Goal: Find specific page/section: Find specific page/section

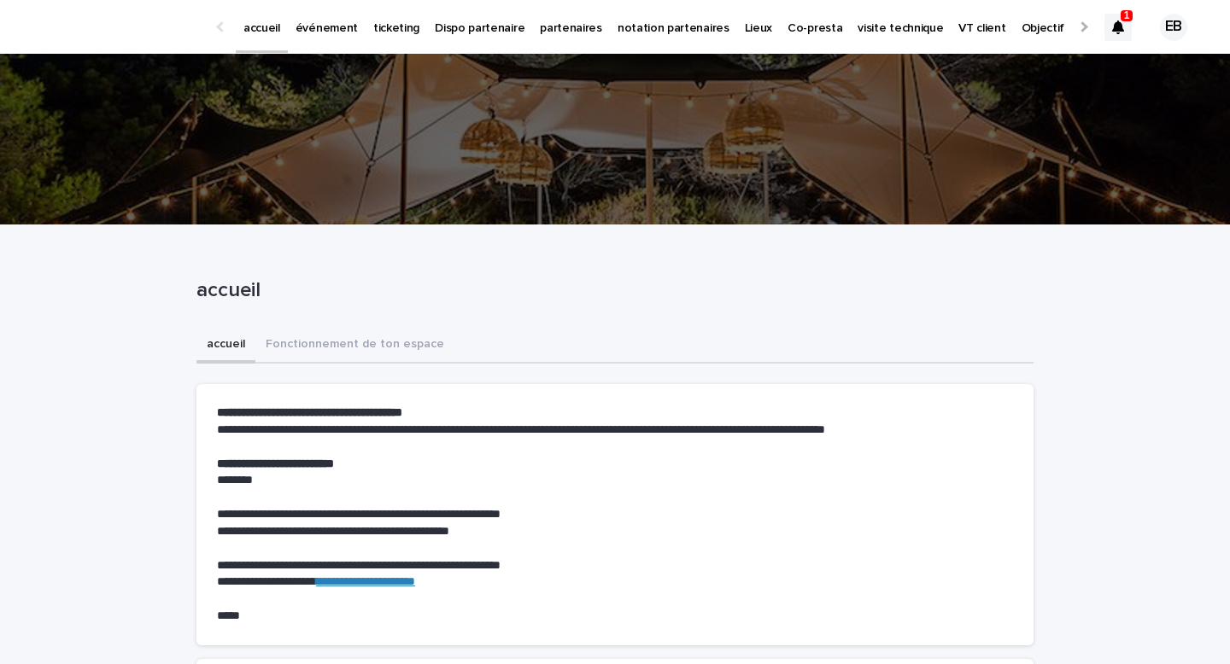
click at [1124, 33] on div at bounding box center [1117, 27] width 27 height 27
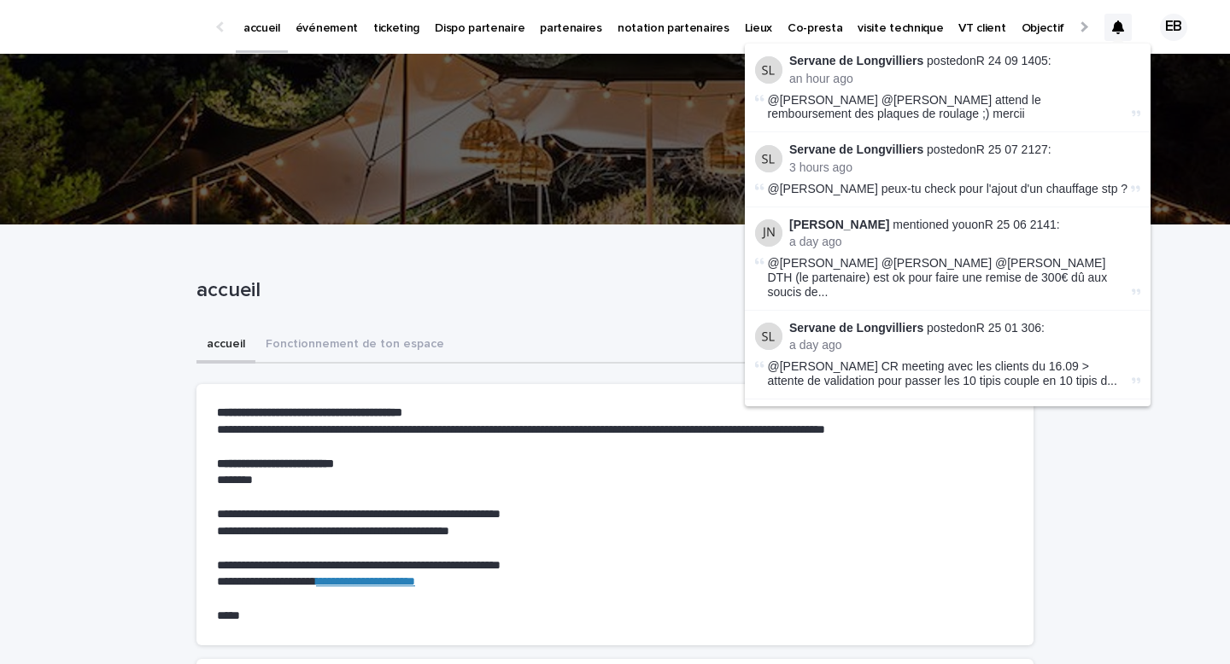
click at [317, 21] on p "événement" at bounding box center [326, 18] width 62 height 36
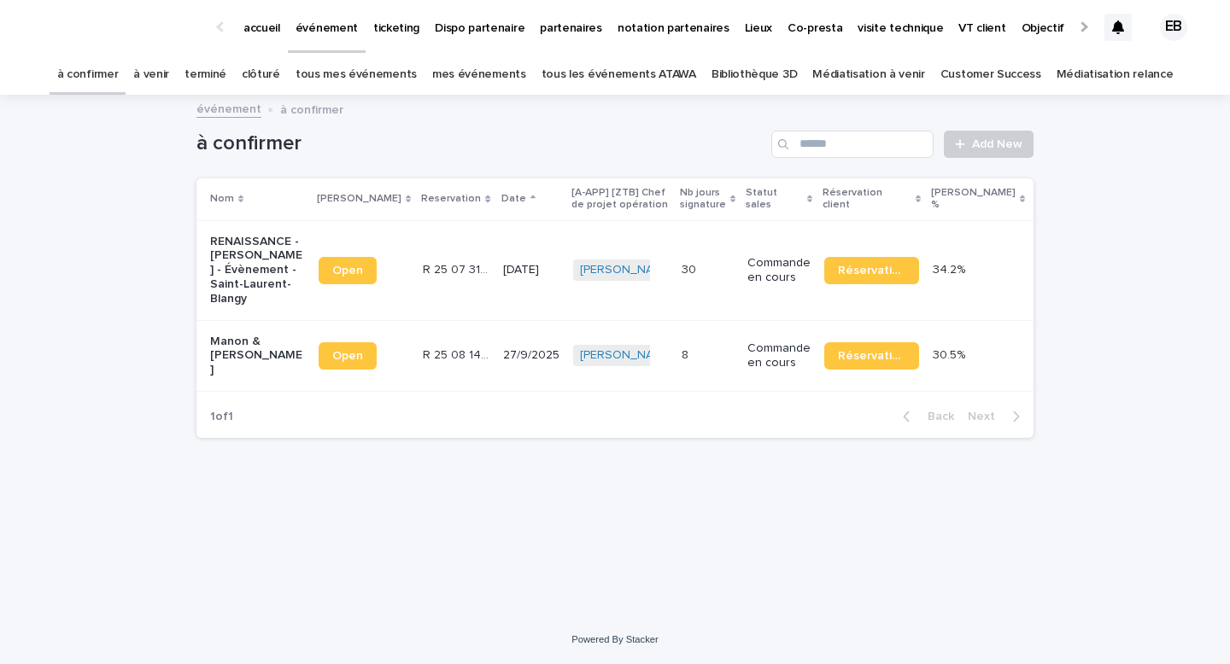
click at [267, 29] on p "accueil" at bounding box center [261, 18] width 37 height 36
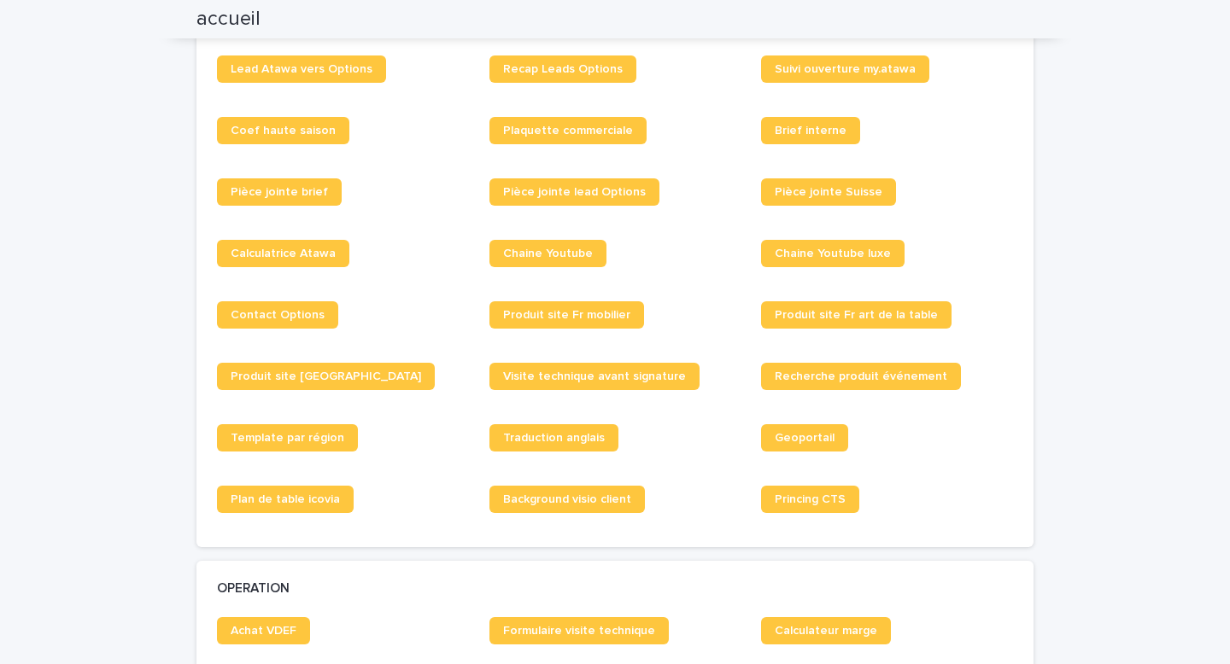
scroll to position [1392, 0]
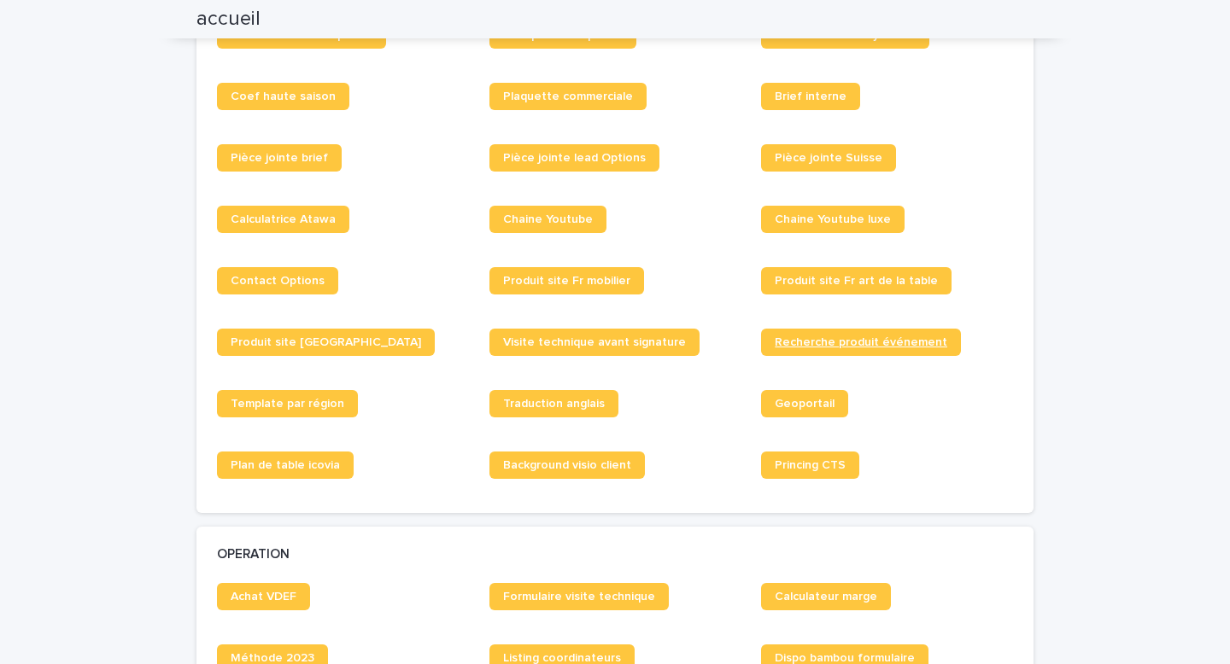
click at [836, 336] on link "Recherche produit événement" at bounding box center [861, 342] width 200 height 27
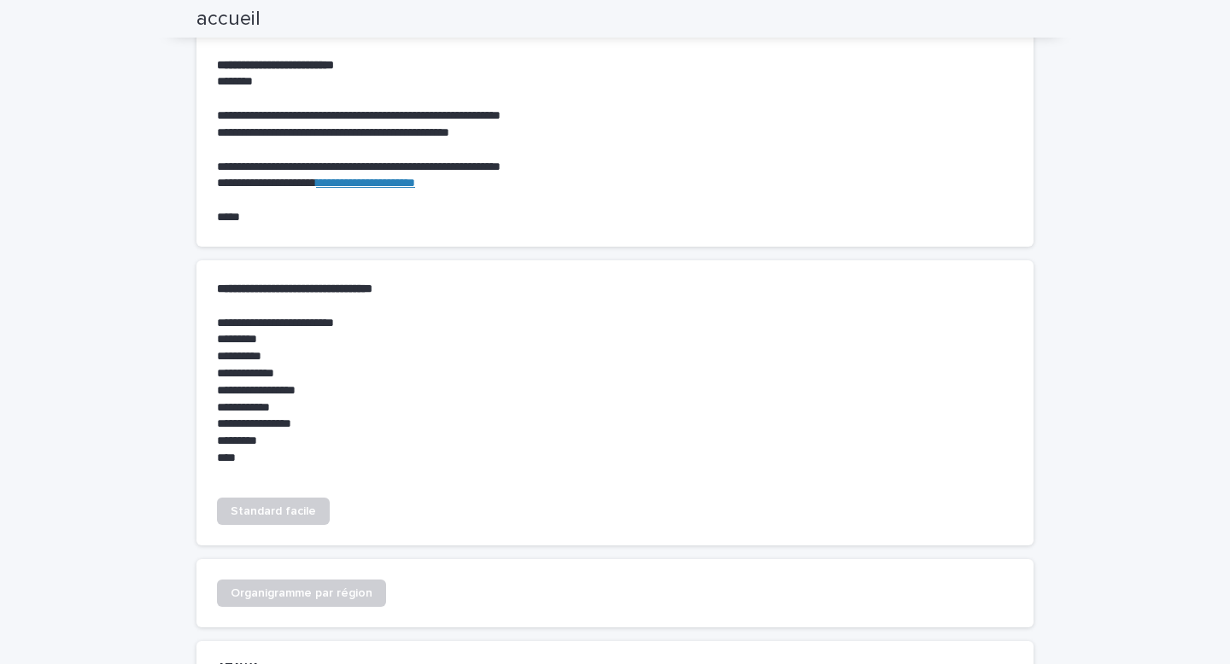
scroll to position [0, 0]
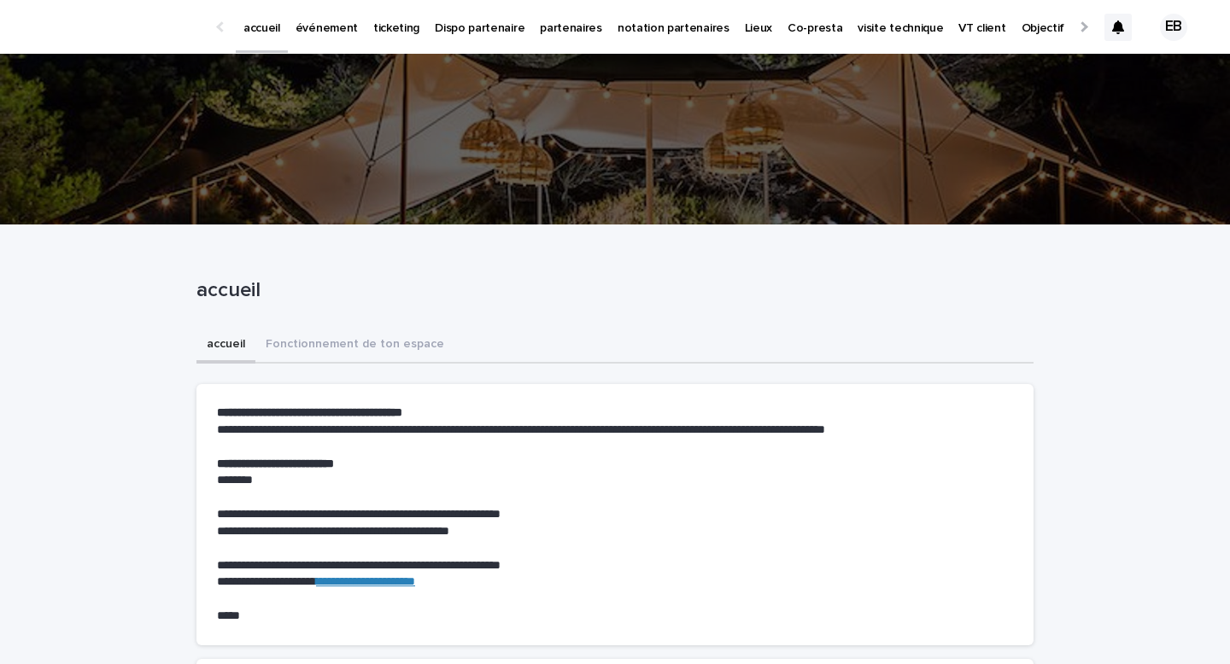
click at [305, 26] on p "événement" at bounding box center [326, 18] width 62 height 36
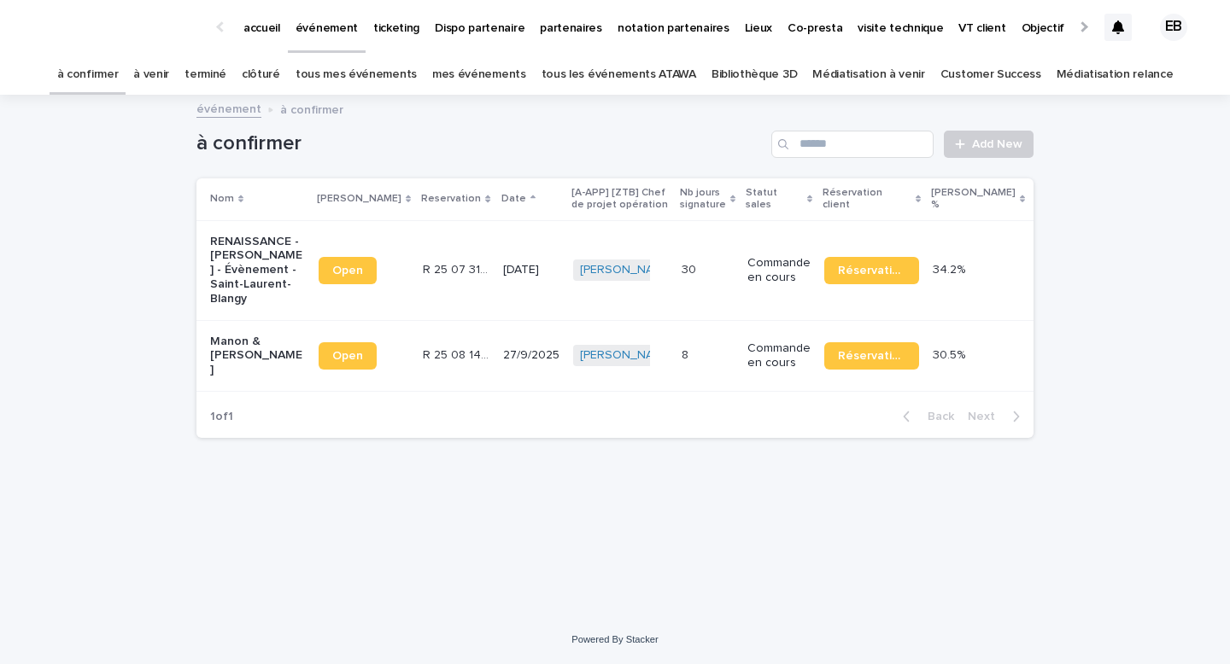
click at [655, 65] on link "tous les événements ATAWA" at bounding box center [618, 75] width 155 height 40
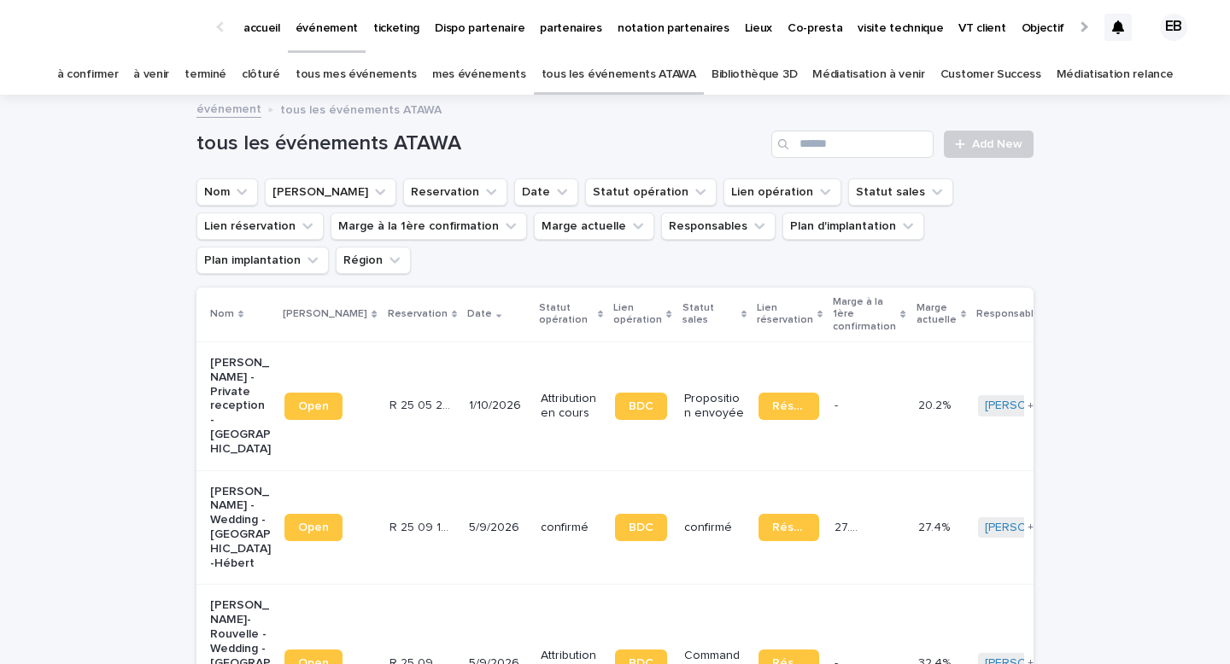
click at [835, 159] on div "tous les événements ATAWA Add New" at bounding box center [614, 137] width 837 height 82
click at [865, 131] on input "Search" at bounding box center [852, 144] width 162 height 27
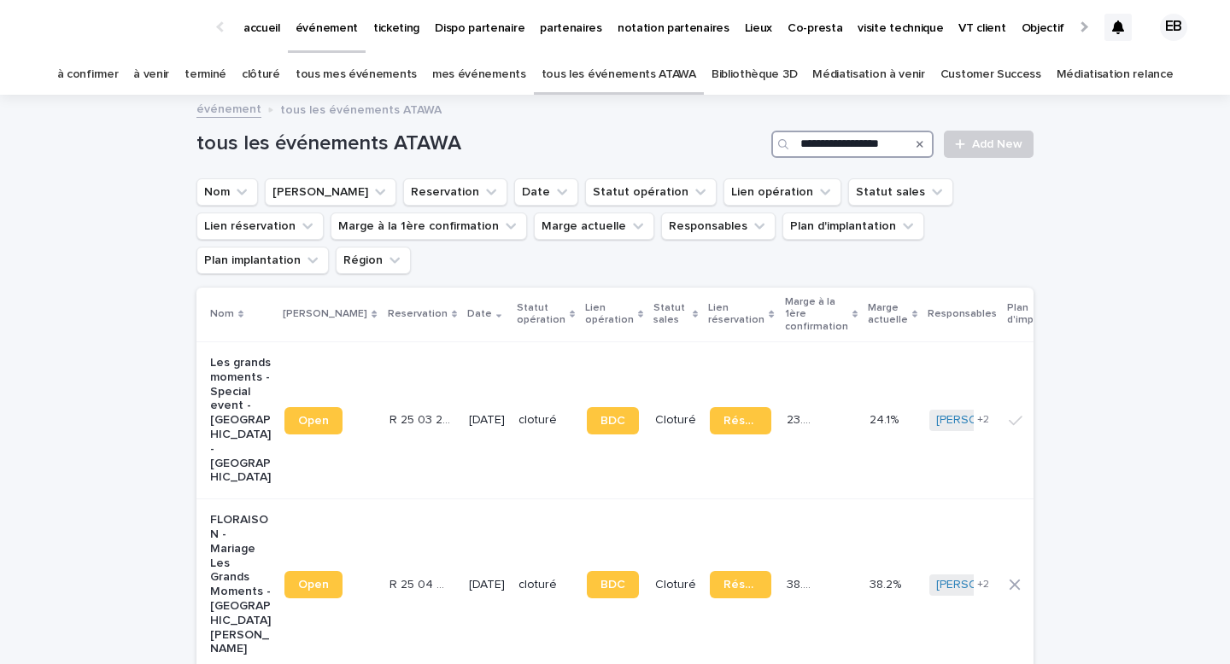
scroll to position [0, 2]
type input "**********"
click at [462, 353] on td "[DATE]" at bounding box center [487, 420] width 50 height 157
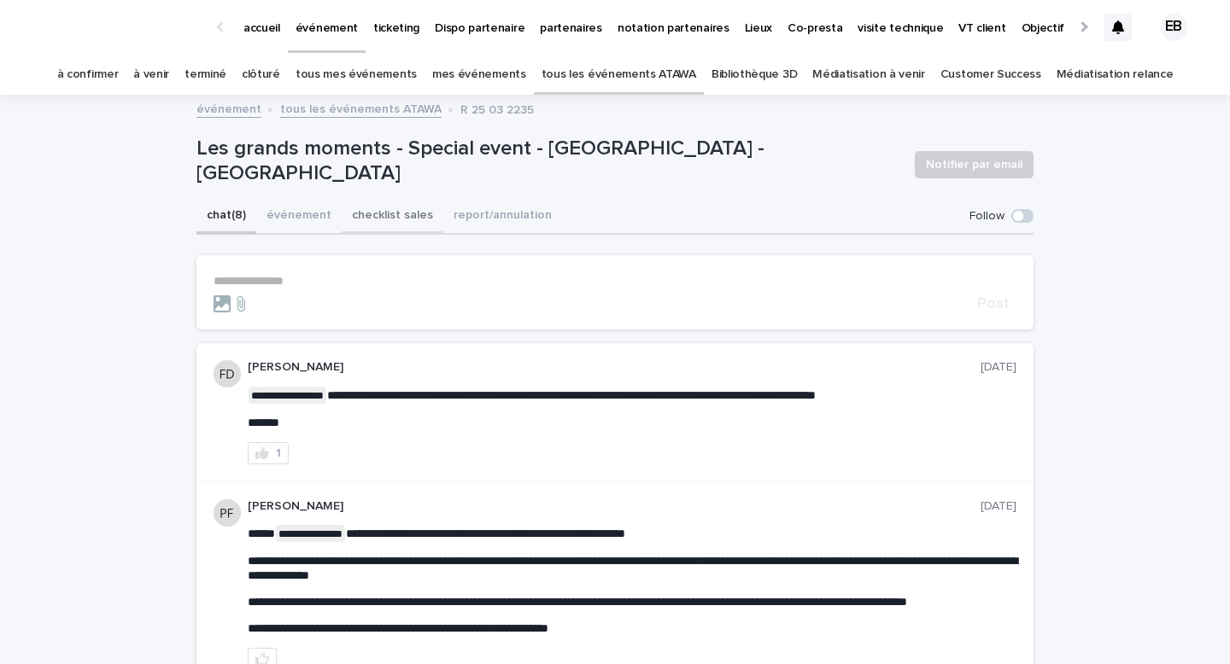
click at [300, 224] on button "événement" at bounding box center [298, 217] width 85 height 36
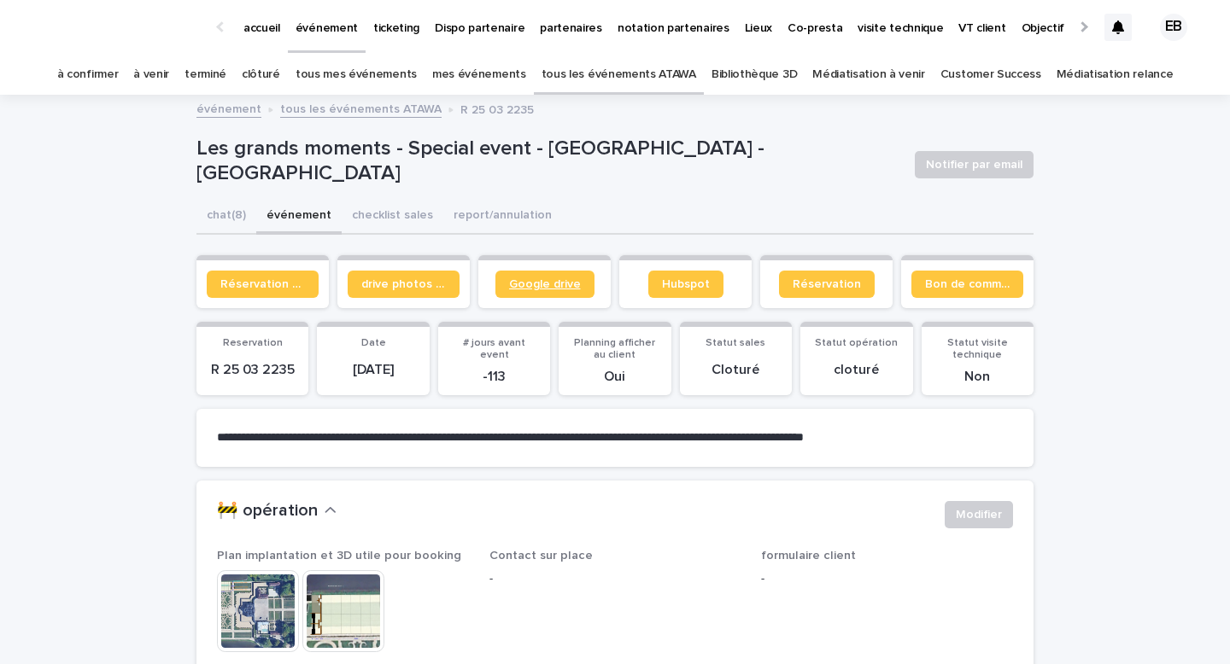
click at [531, 297] on link "Google drive" at bounding box center [544, 284] width 99 height 27
click at [948, 277] on link "Bon de commande" at bounding box center [967, 284] width 112 height 27
click at [666, 70] on link "tous les événements ATAWA" at bounding box center [618, 75] width 155 height 40
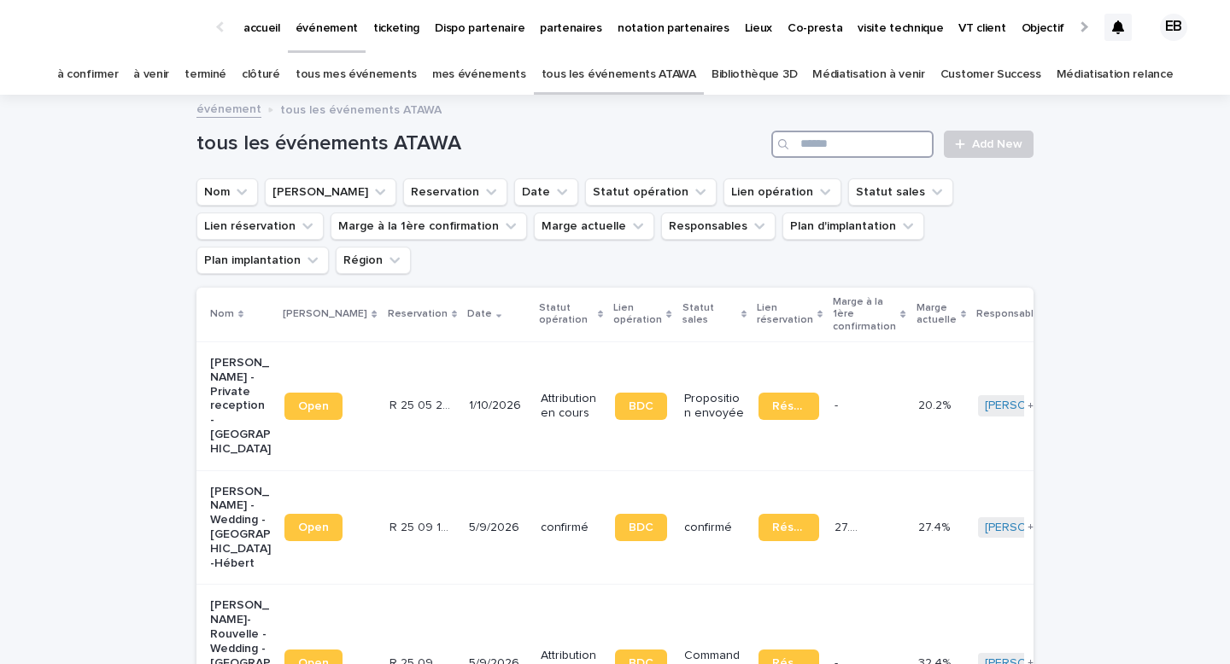
click at [886, 145] on input "Search" at bounding box center [852, 144] width 162 height 27
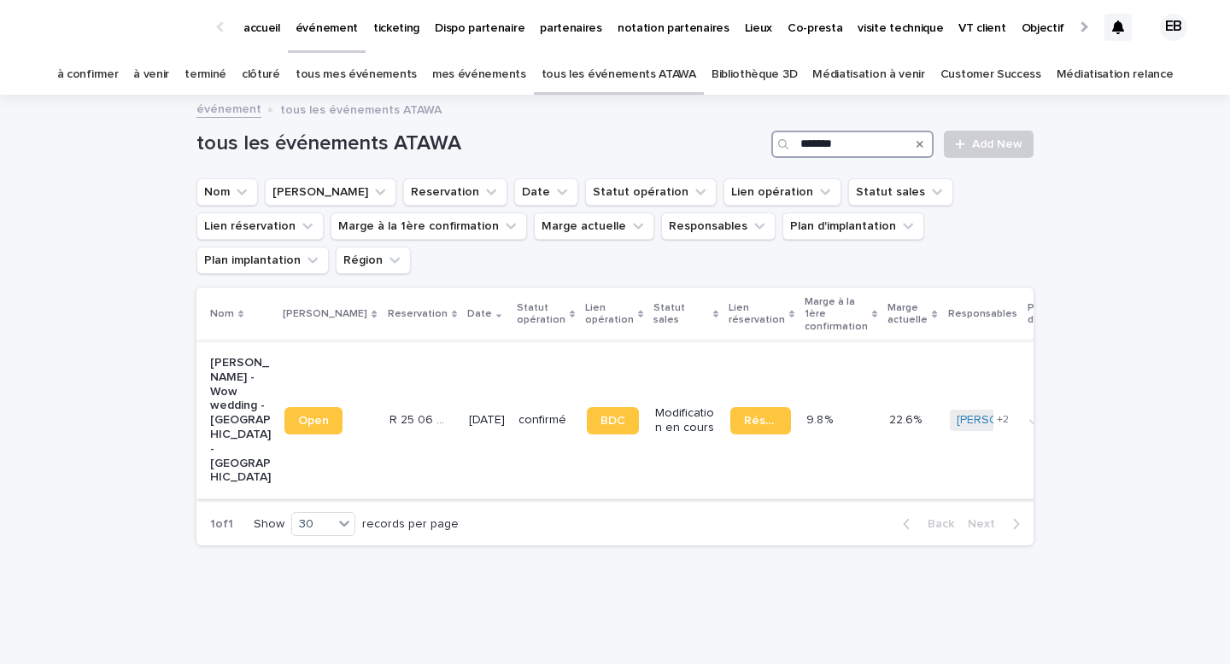
type input "*******"
click at [462, 342] on td "[DATE]" at bounding box center [487, 420] width 50 height 157
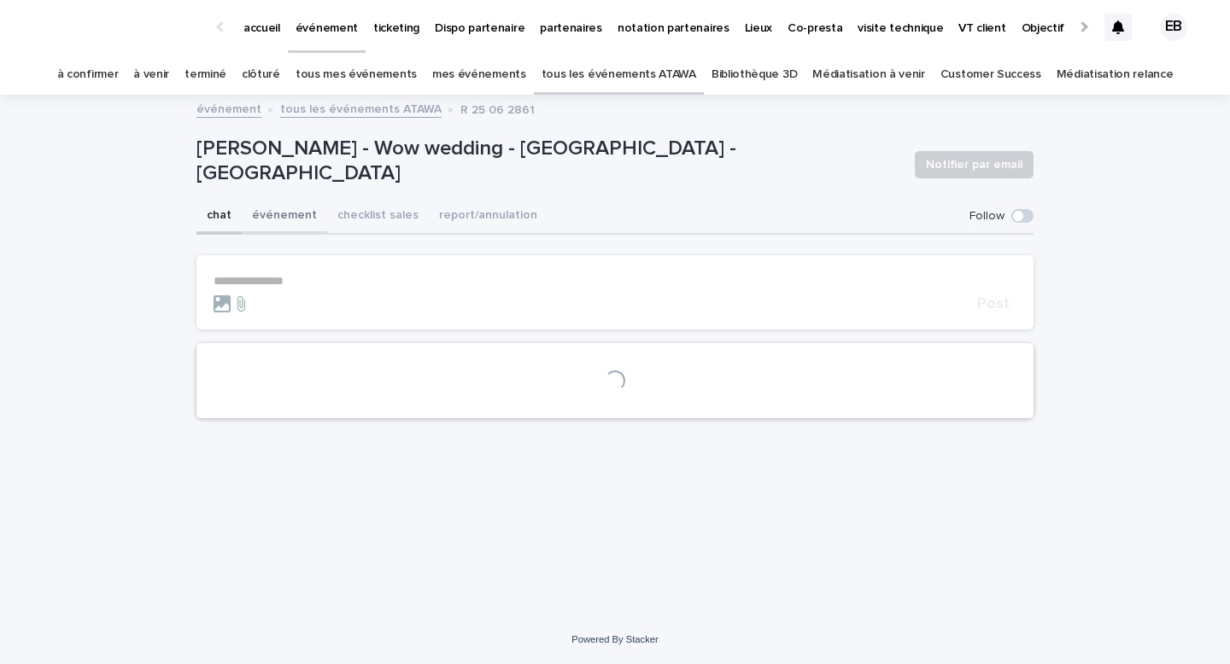
click at [283, 224] on button "événement" at bounding box center [284, 217] width 85 height 36
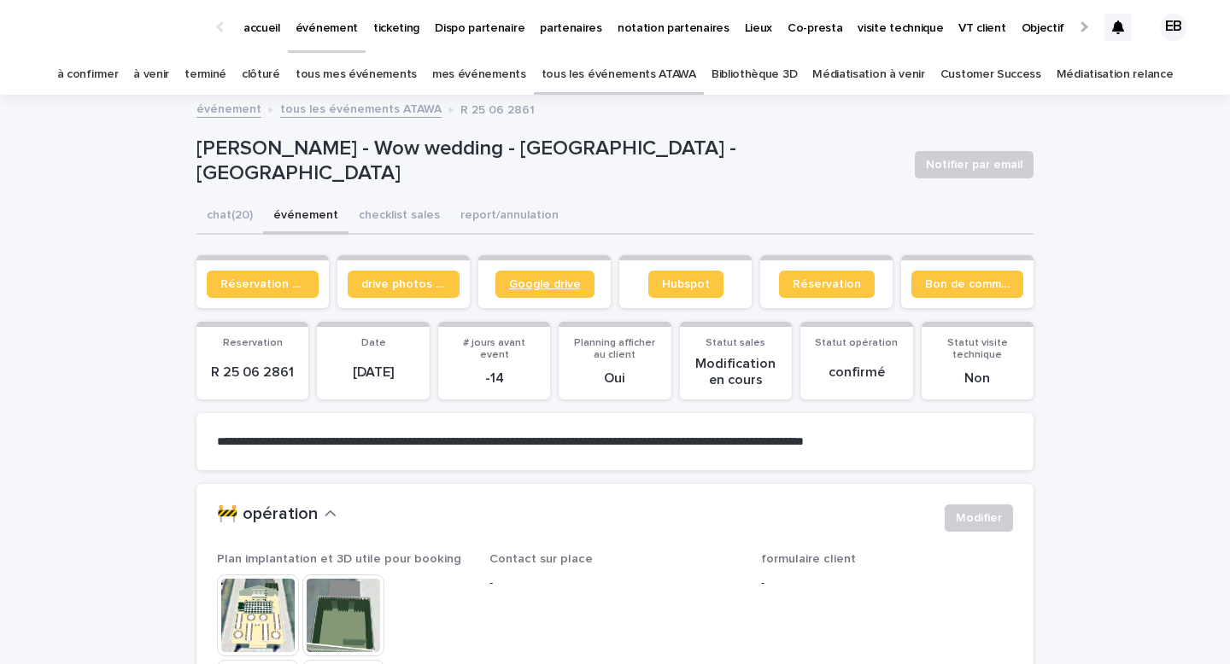
click at [549, 283] on span "Google drive" at bounding box center [545, 284] width 72 height 12
click at [935, 287] on span "Bon de commande" at bounding box center [967, 284] width 85 height 12
click at [647, 67] on link "tous les événements ATAWA" at bounding box center [618, 75] width 155 height 40
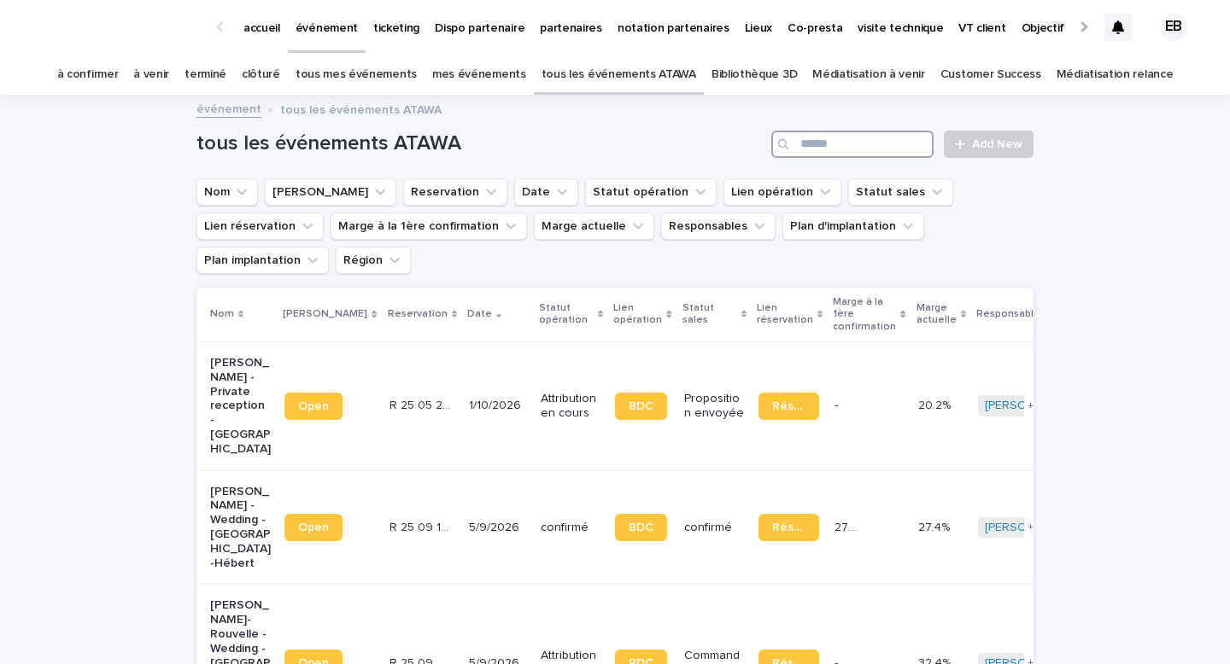
click at [844, 135] on input "Search" at bounding box center [852, 144] width 162 height 27
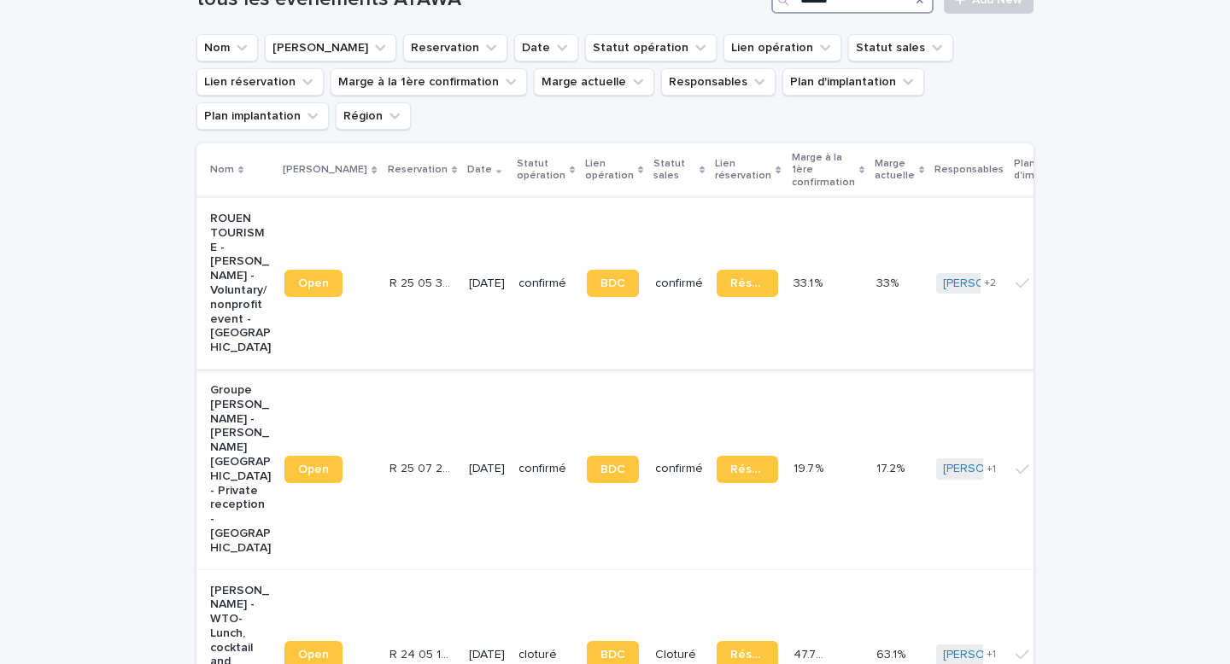
scroll to position [171, 0]
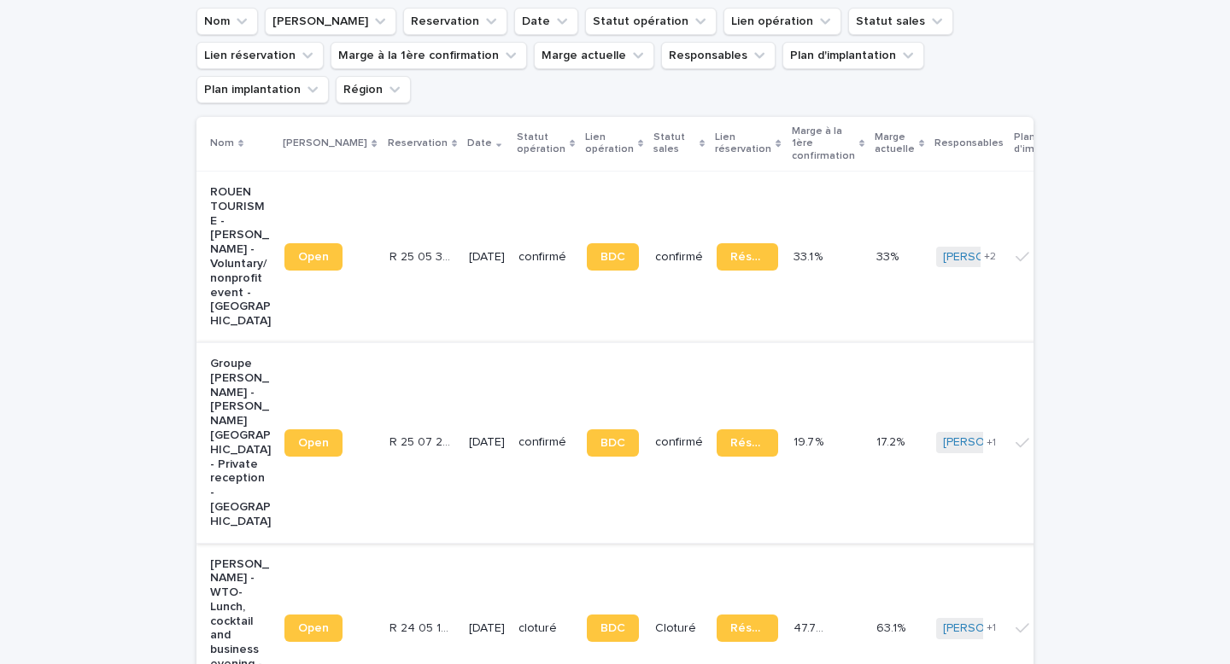
type input "******"
click at [417, 432] on p "R 25 07 2315" at bounding box center [421, 441] width 64 height 18
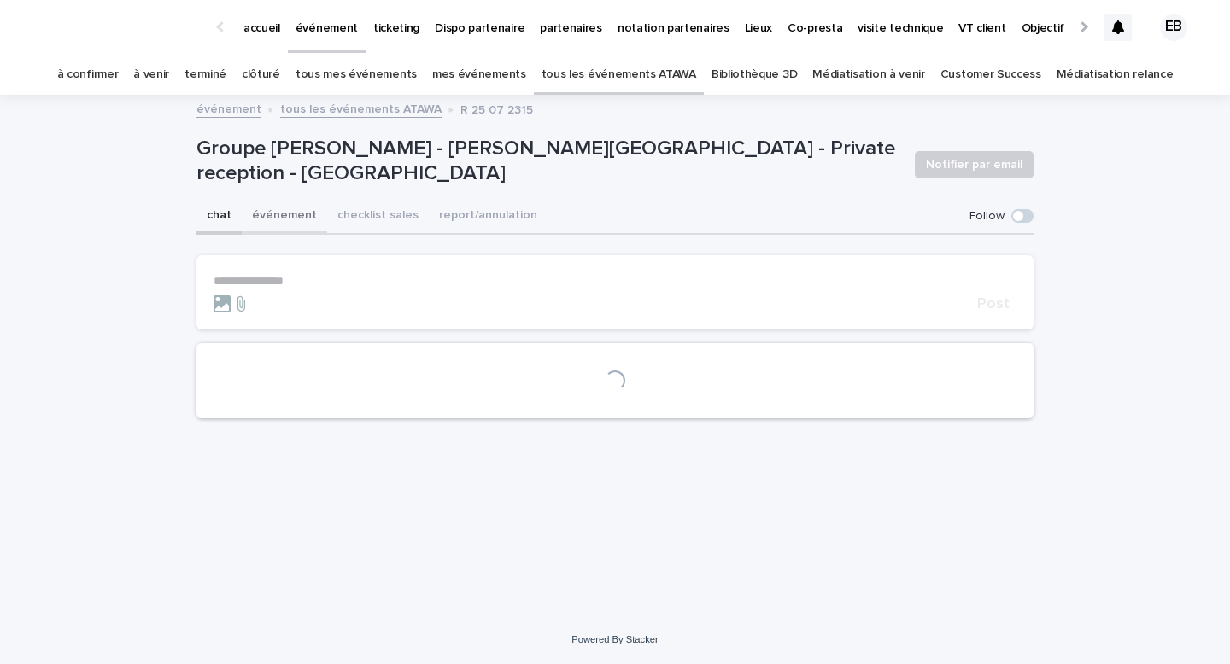
click at [288, 212] on button "événement" at bounding box center [284, 217] width 85 height 36
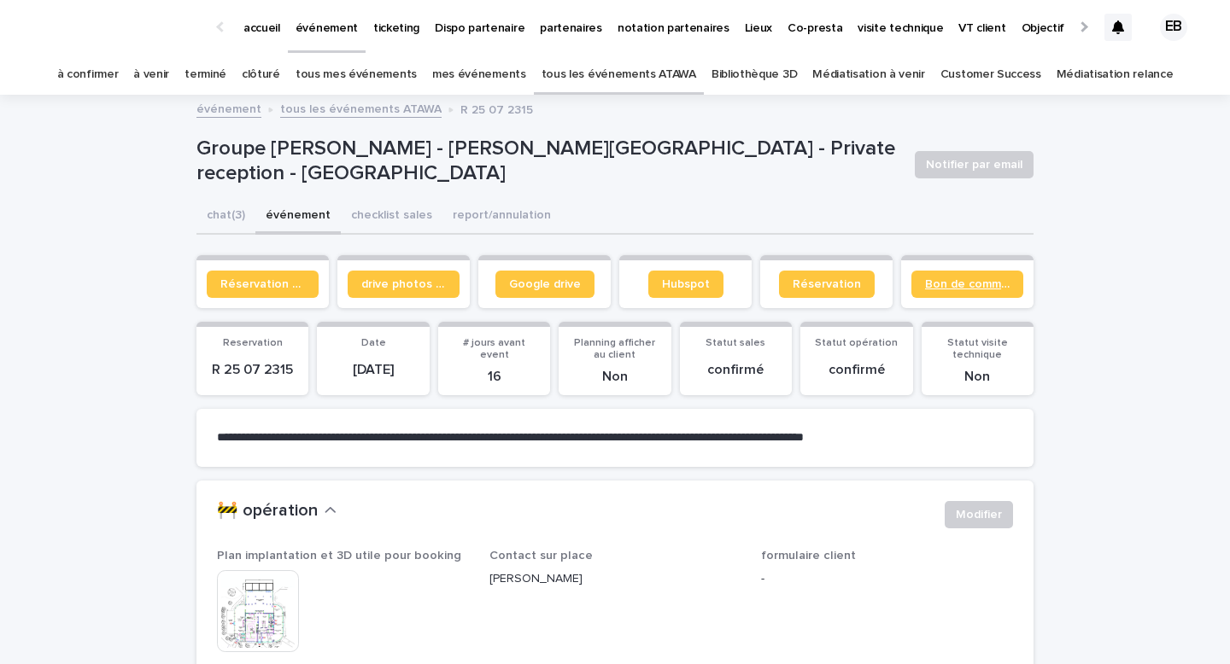
click at [980, 287] on span "Bon de commande" at bounding box center [967, 284] width 85 height 12
click at [523, 297] on link "Google drive" at bounding box center [544, 284] width 99 height 27
click at [265, 46] on link "accueil" at bounding box center [262, 26] width 52 height 53
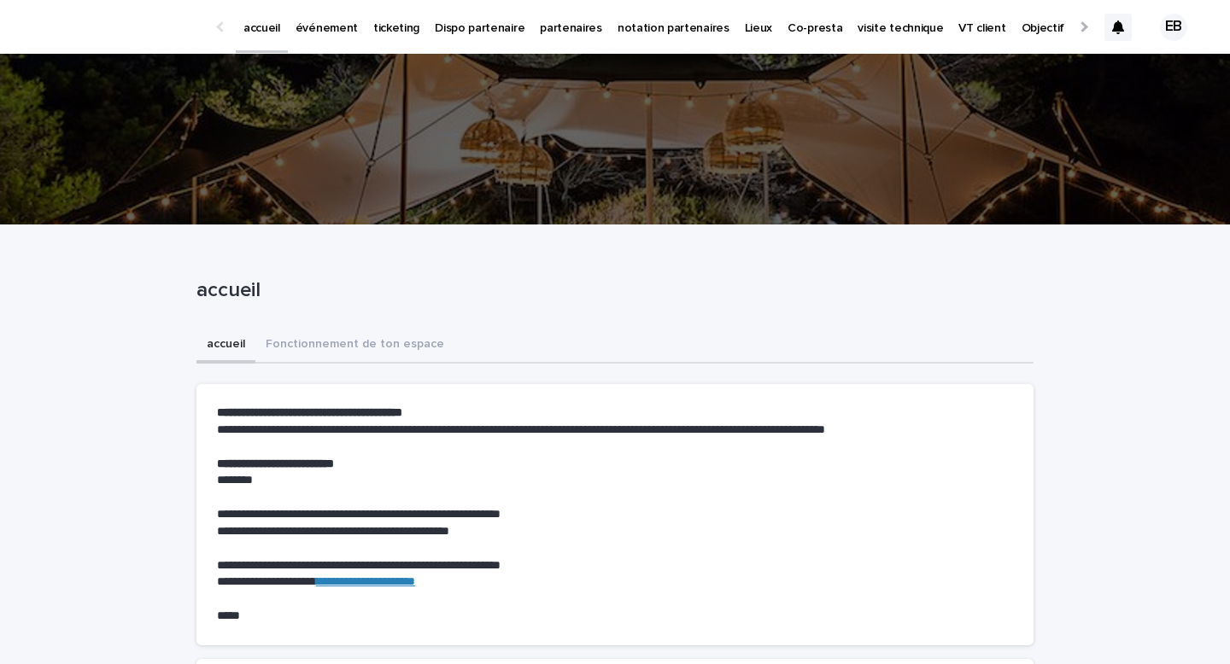
click at [336, 34] on p "événement" at bounding box center [326, 18] width 62 height 36
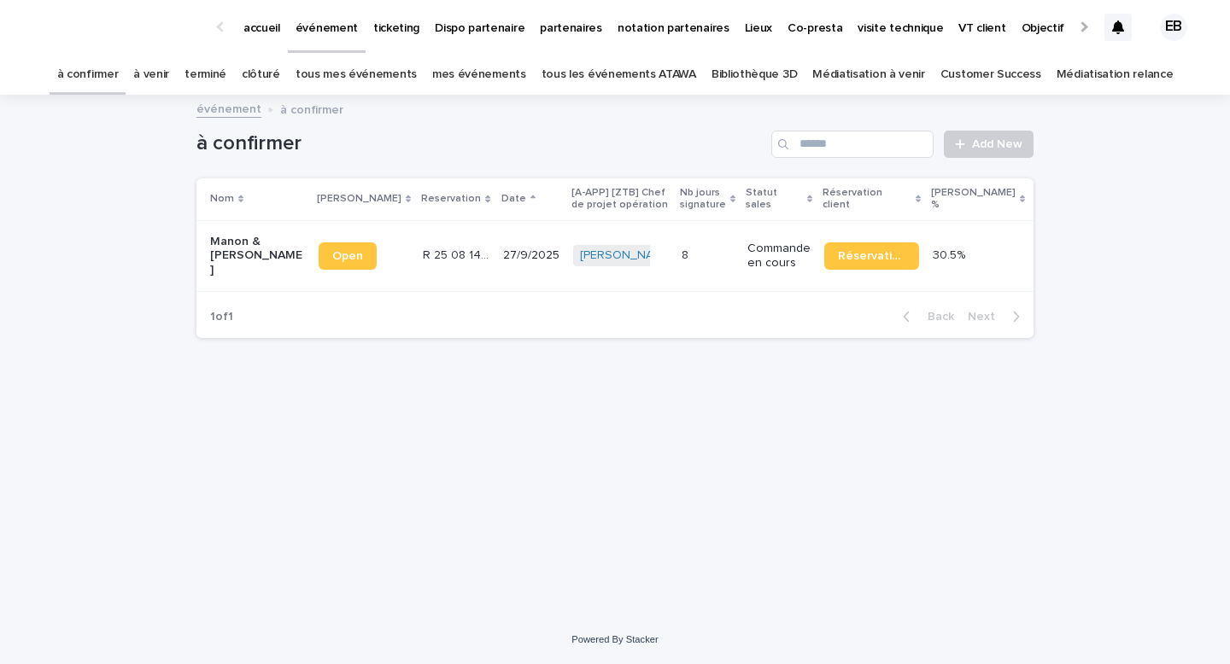
click at [593, 86] on link "tous les événements ATAWA" at bounding box center [618, 75] width 155 height 40
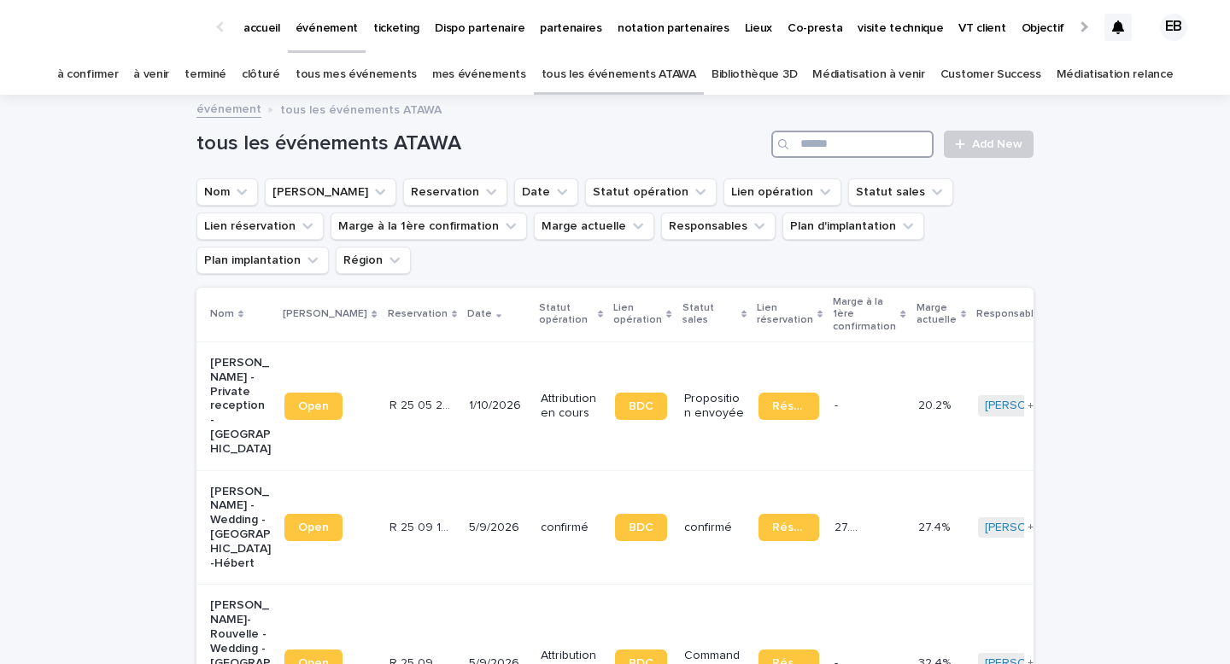
click at [843, 152] on input "Search" at bounding box center [852, 144] width 162 height 27
click at [745, 81] on link "Bibliothèque 3D" at bounding box center [753, 75] width 85 height 40
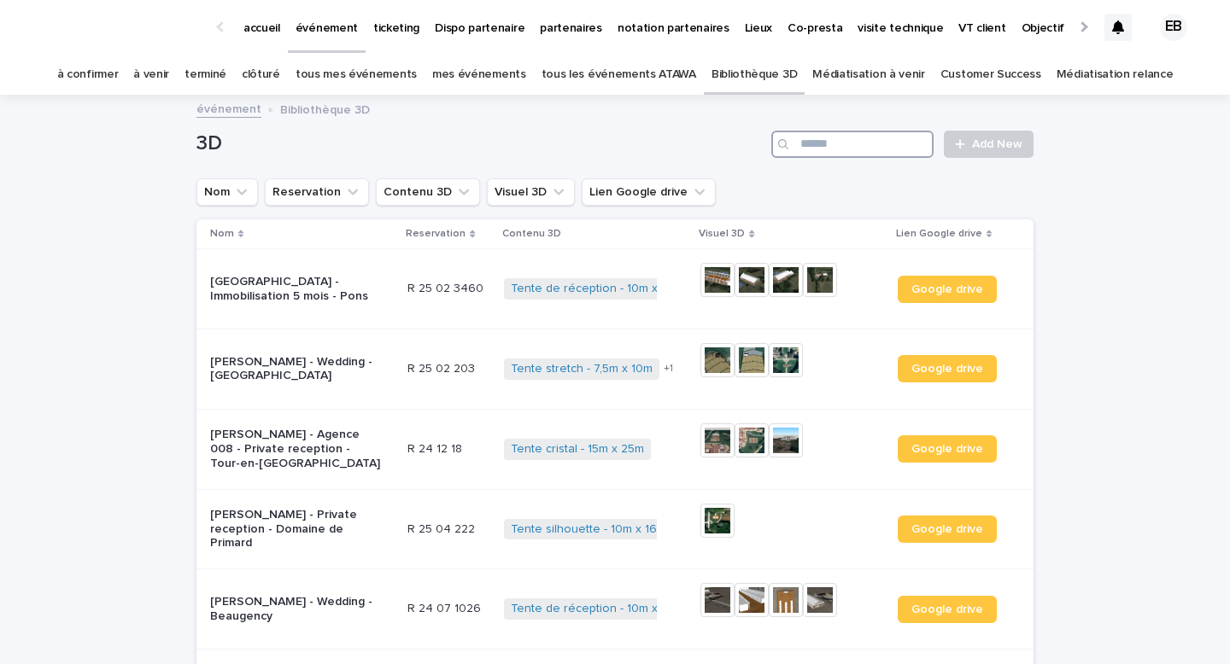
click at [853, 142] on input "Search" at bounding box center [852, 144] width 162 height 27
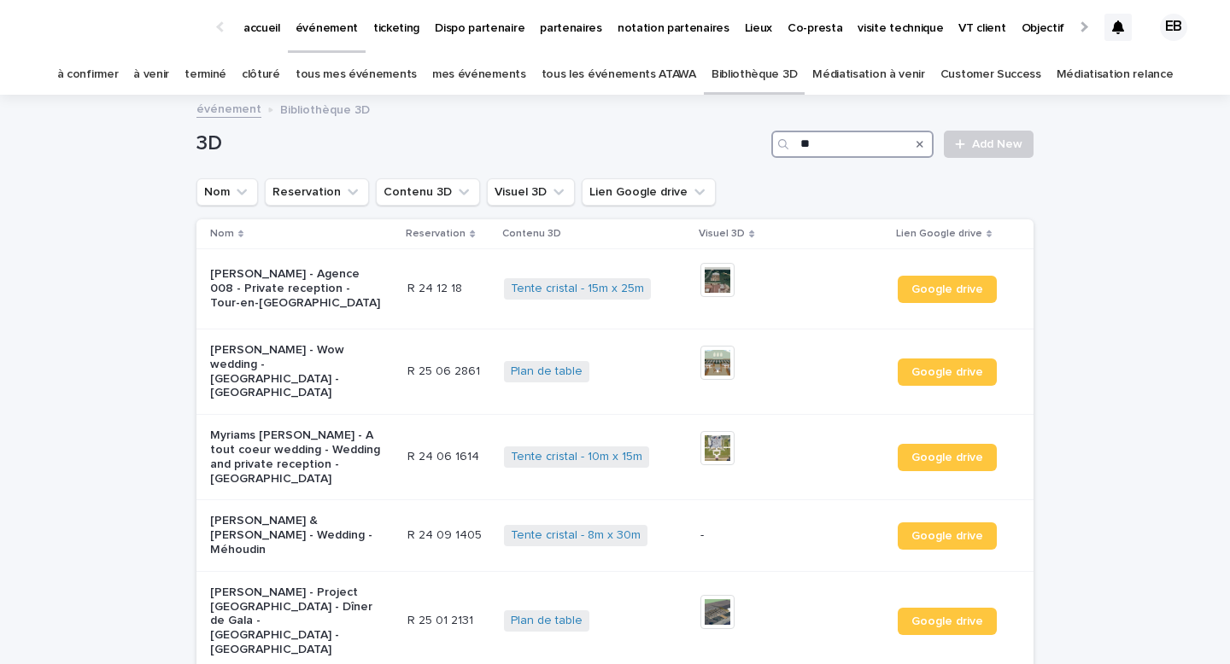
type input "*"
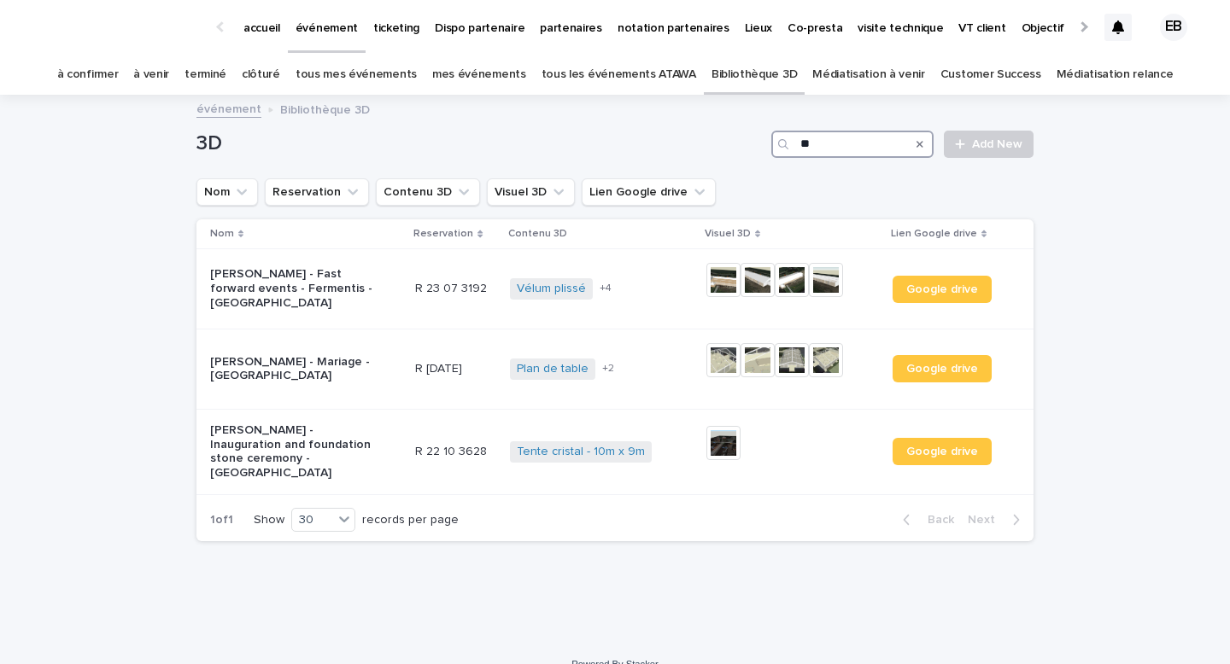
type input "*"
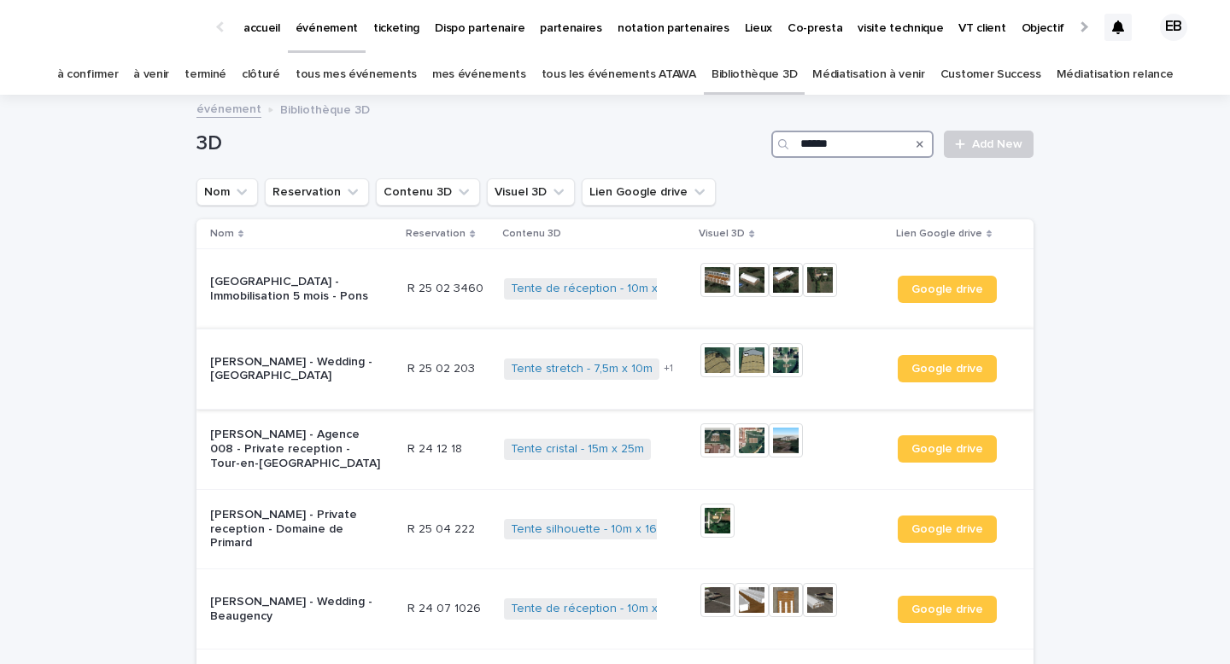
scroll to position [58, 0]
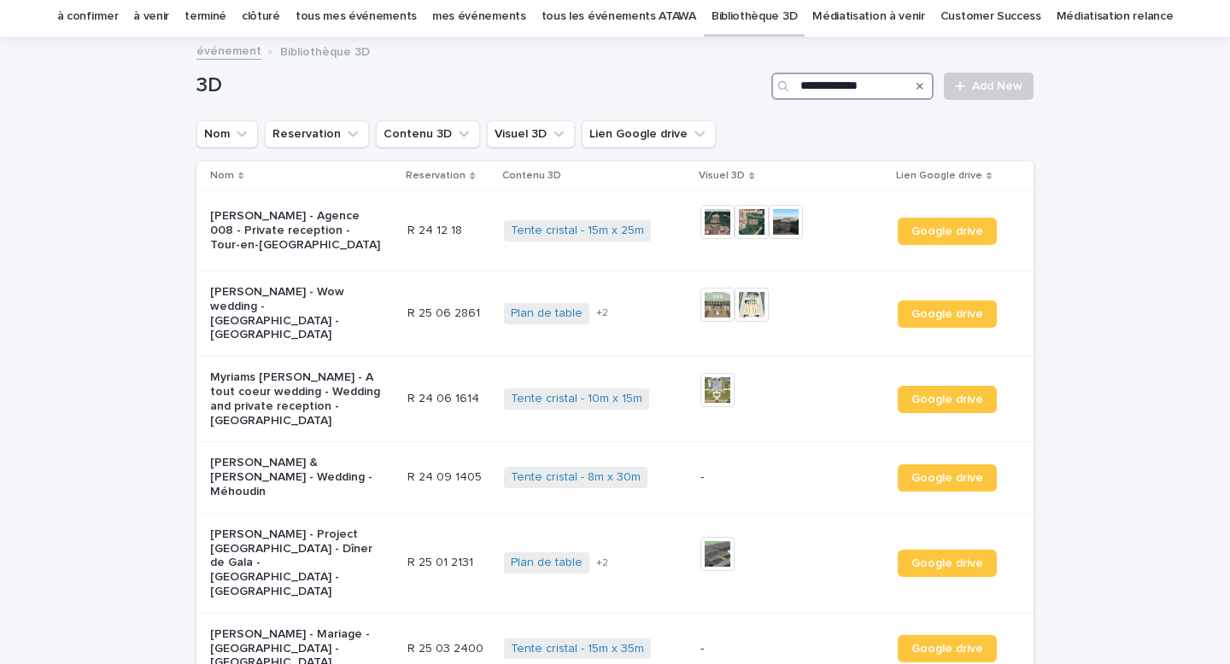
type input "**********"
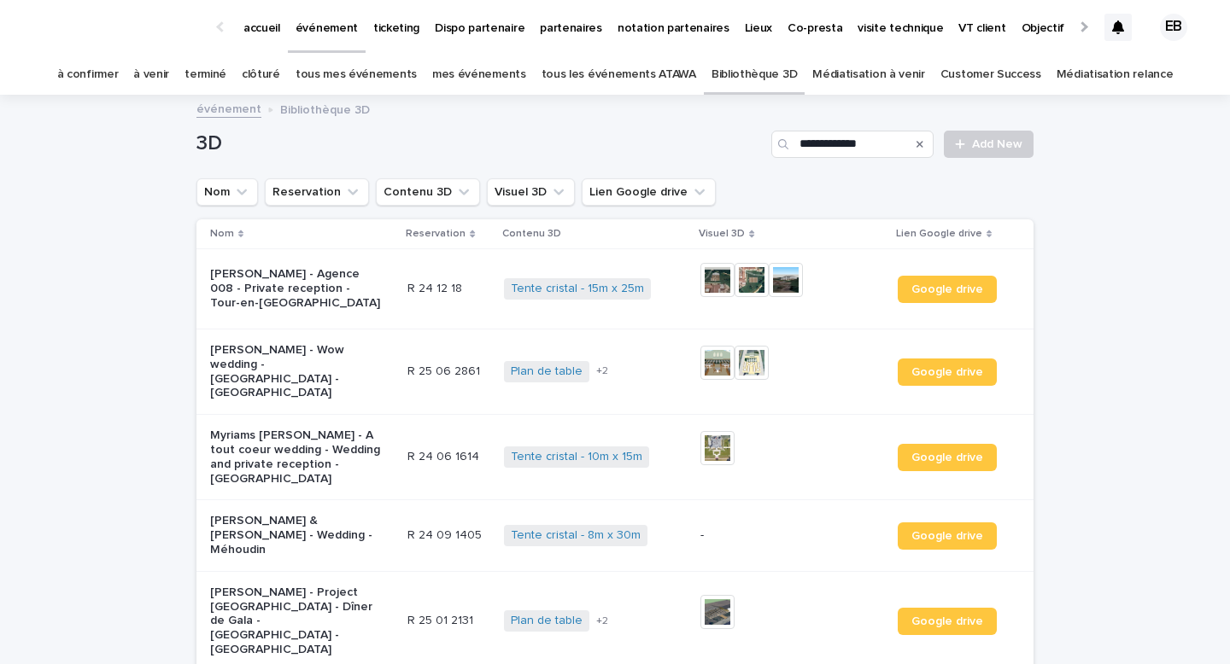
click at [251, 40] on link "accueil" at bounding box center [262, 26] width 52 height 53
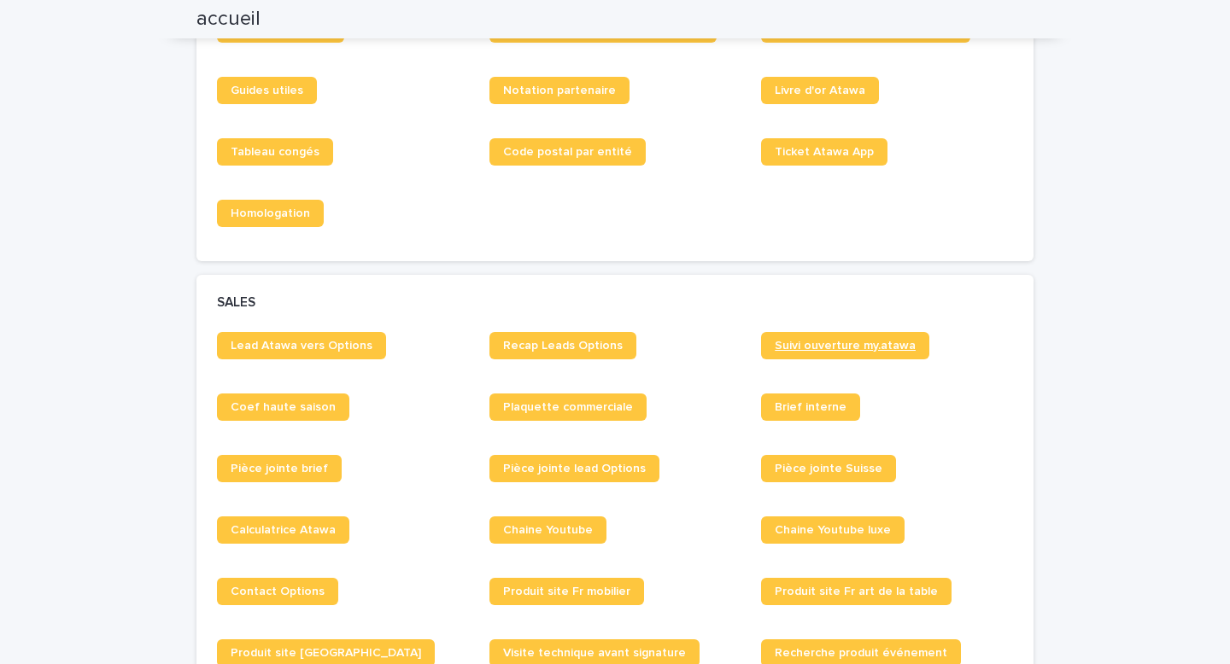
scroll to position [1105, 0]
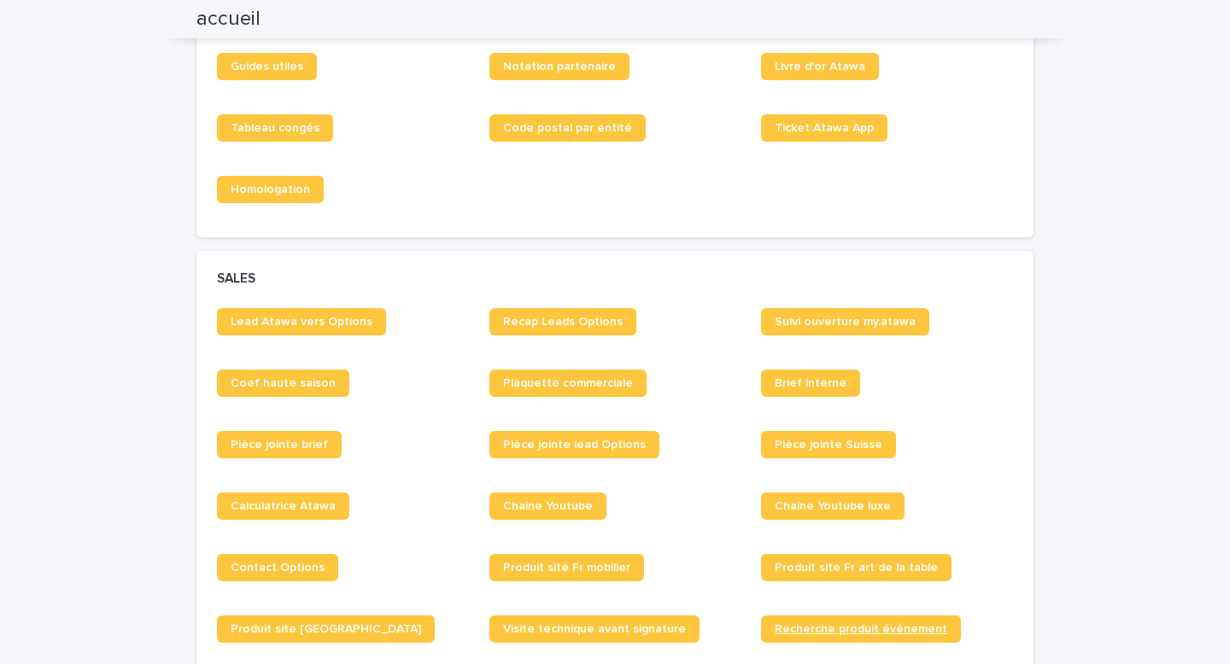
click at [855, 641] on link "Recherche produit événement" at bounding box center [861, 629] width 200 height 27
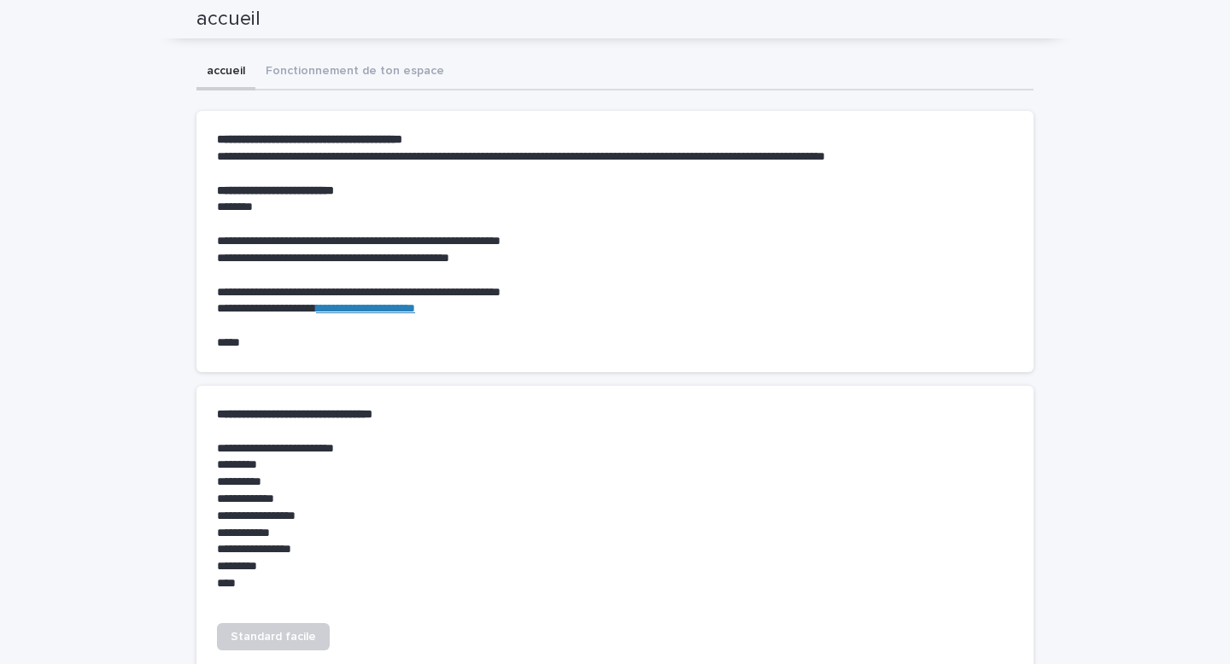
scroll to position [0, 0]
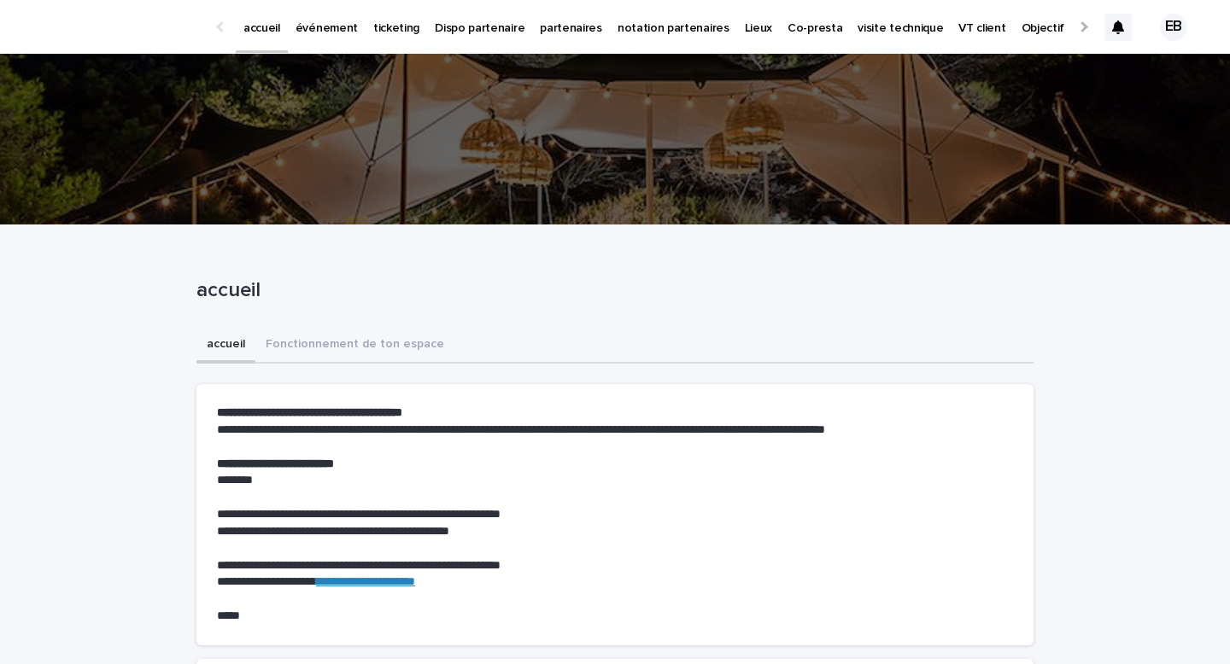
click at [316, 41] on link "événement" at bounding box center [327, 26] width 78 height 53
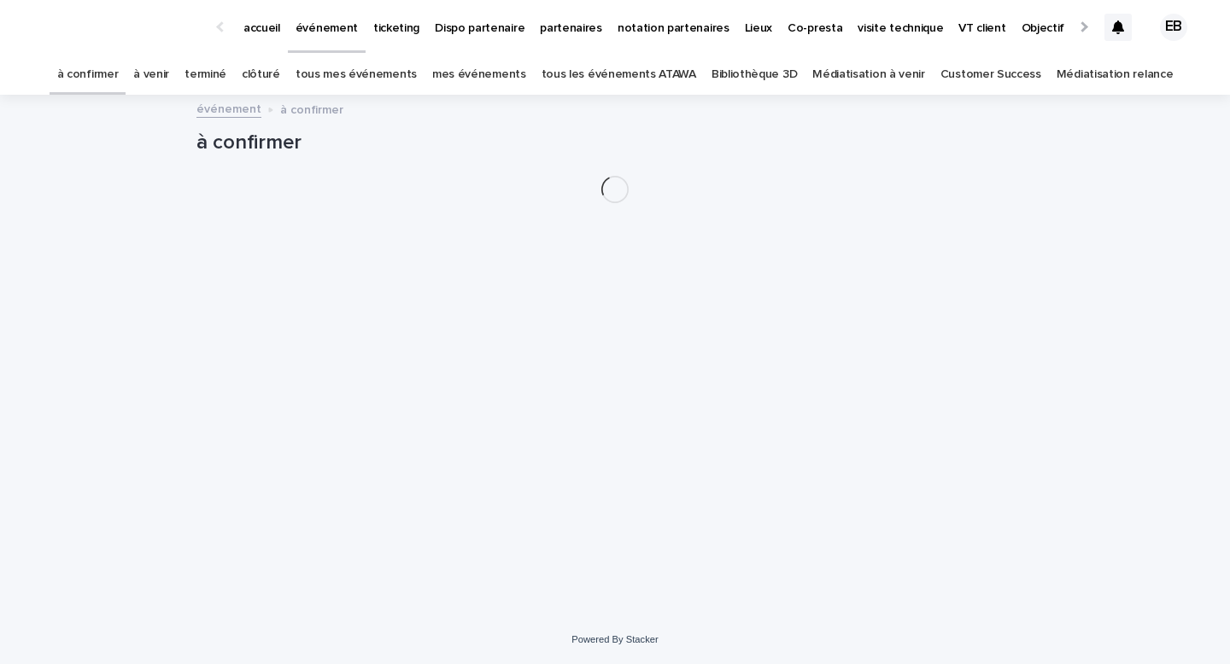
click at [601, 75] on link "tous les événements ATAWA" at bounding box center [618, 75] width 155 height 40
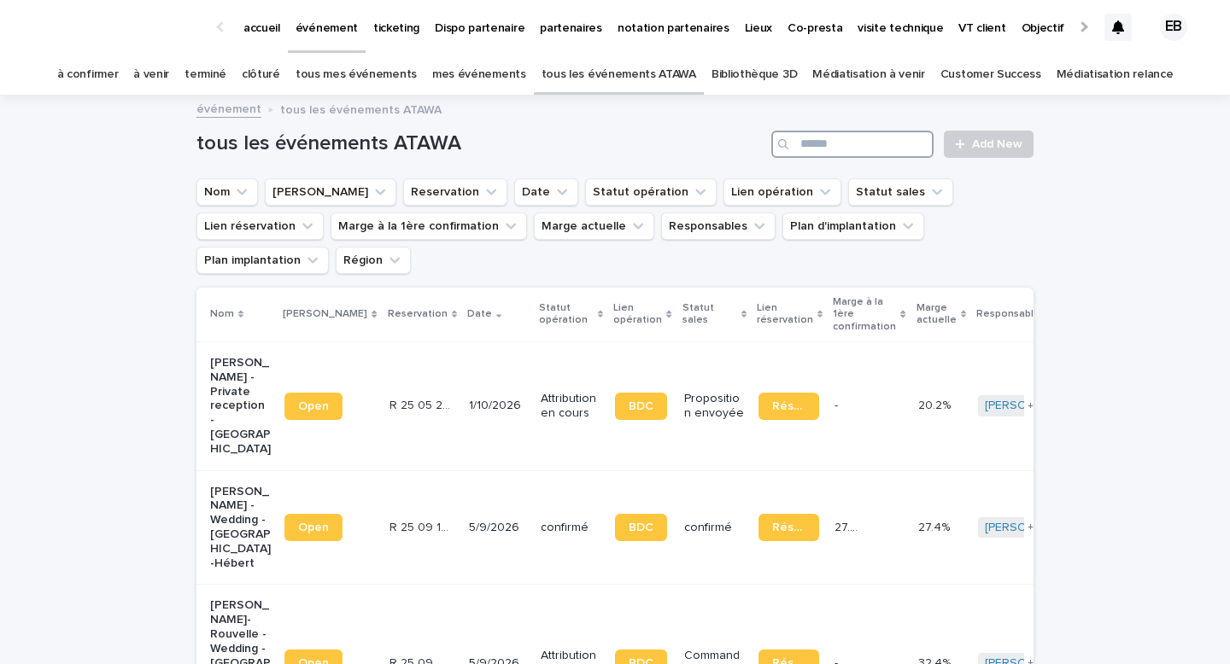
click at [831, 143] on input "Search" at bounding box center [852, 144] width 162 height 27
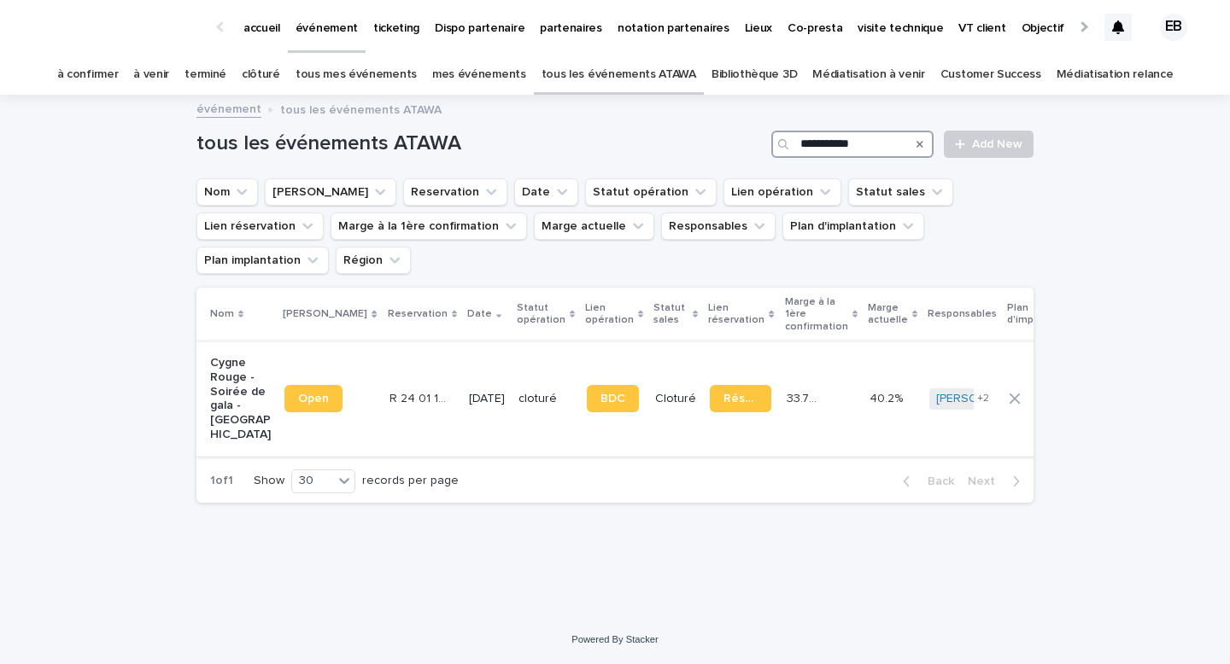
type input "**********"
click at [511, 342] on td "cloturé" at bounding box center [545, 399] width 68 height 114
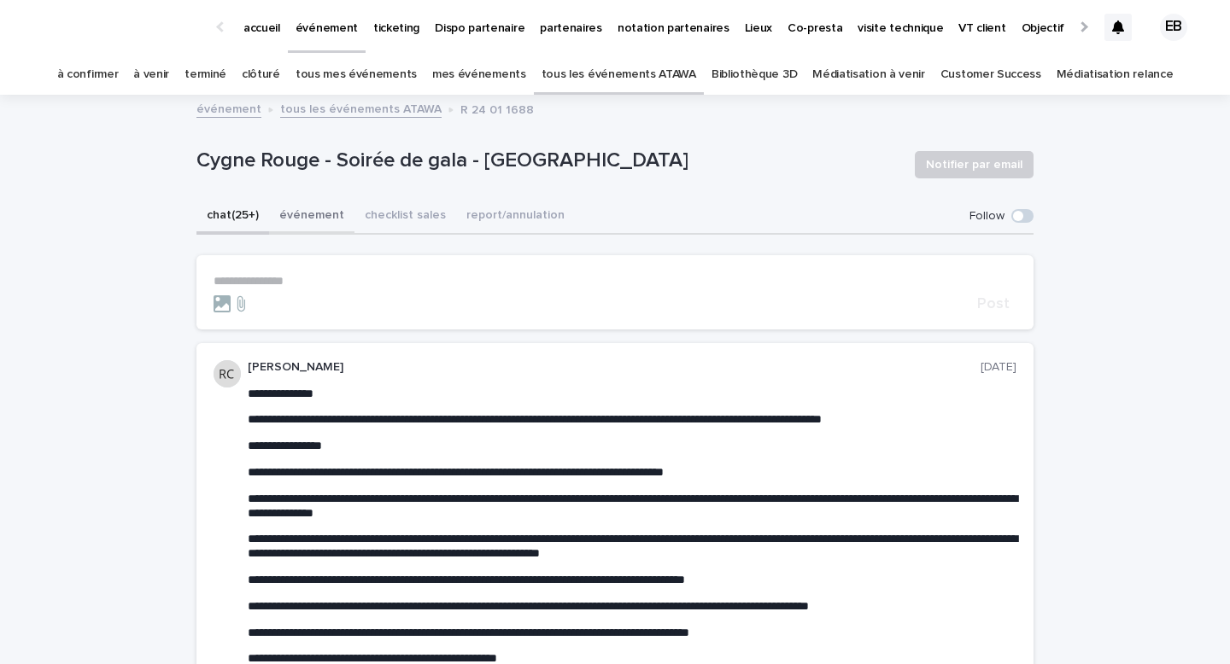
drag, startPoint x: 302, startPoint y: 201, endPoint x: 313, endPoint y: 211, distance: 14.5
click at [302, 201] on button "événement" at bounding box center [311, 217] width 85 height 36
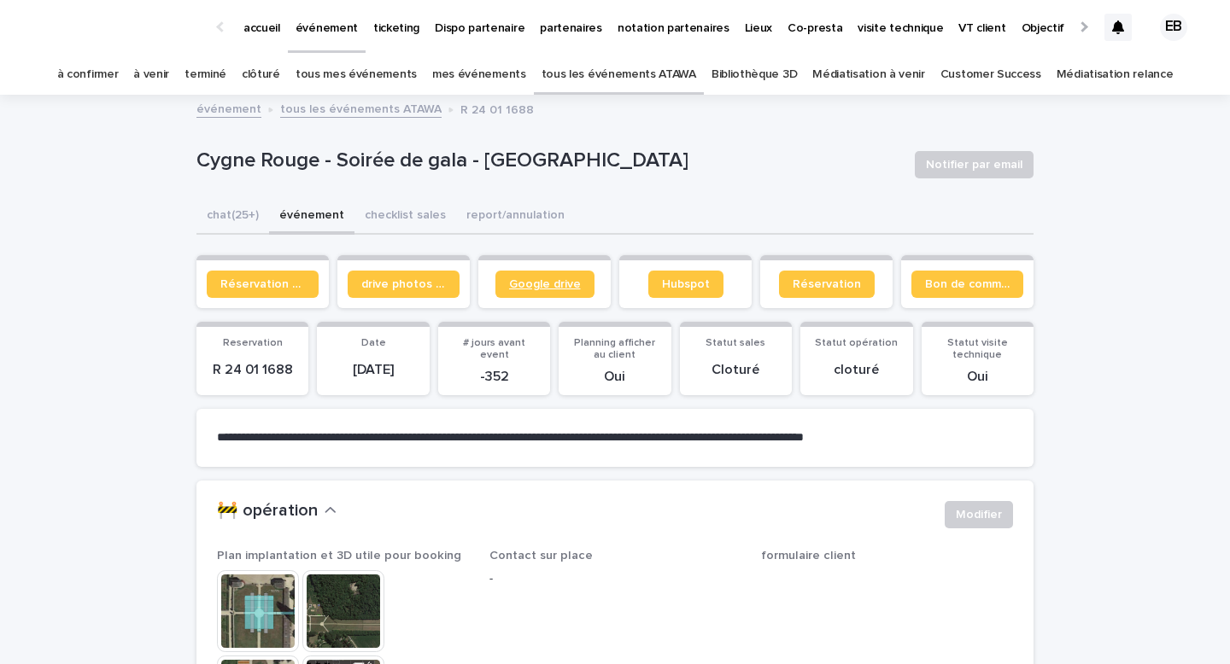
click at [536, 288] on span "Google drive" at bounding box center [545, 284] width 72 height 12
click at [293, 278] on span "Réservation client" at bounding box center [262, 284] width 85 height 12
